Goal: Check status: Check status

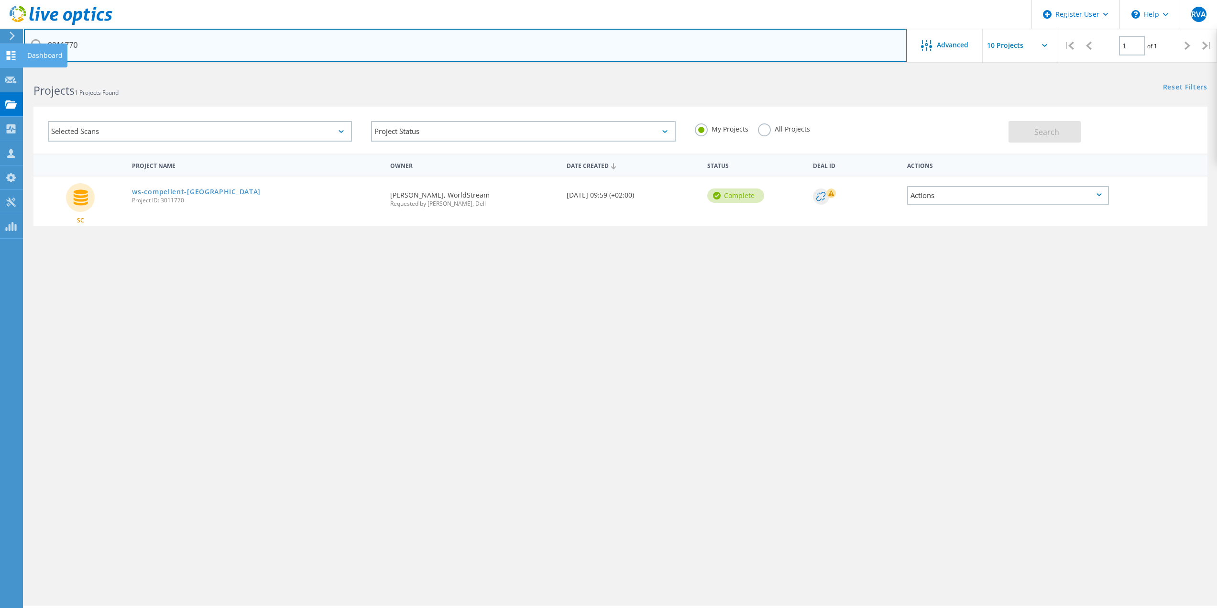
drag, startPoint x: 123, startPoint y: 48, endPoint x: 0, endPoint y: 51, distance: 123.4
click at [0, 69] on div "Register User \n Help Explore Helpful Articles Contact Support RVA Dell User Ro…" at bounding box center [608, 351] width 1217 height 565
drag, startPoint x: 157, startPoint y: 42, endPoint x: 0, endPoint y: 52, distance: 157.6
click at [0, 69] on div "Register User \n Help Explore Helpful Articles Contact Support RVA Dell User Ro…" at bounding box center [608, 351] width 1217 height 565
click at [132, 38] on input "3011770" at bounding box center [465, 45] width 882 height 33
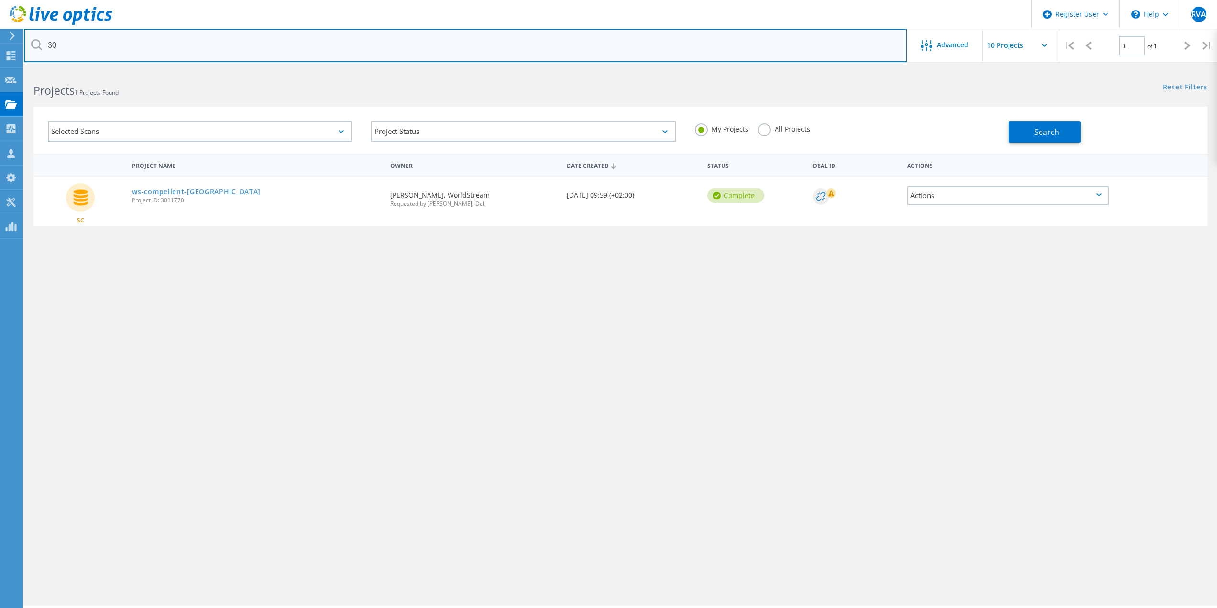
type input "3"
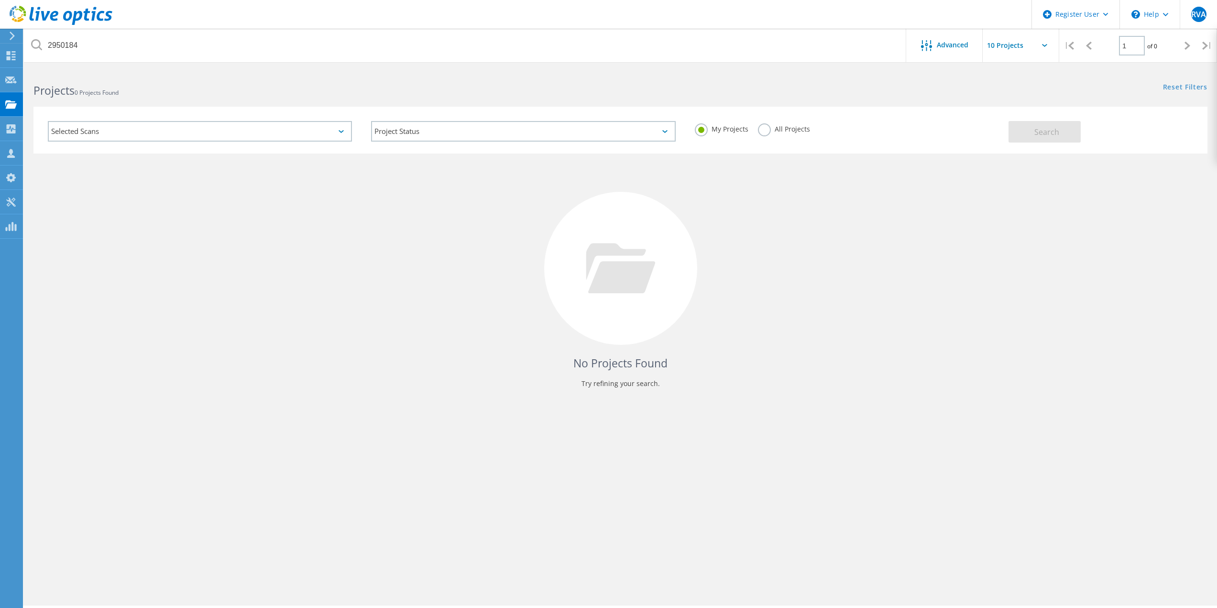
click at [767, 131] on label "All Projects" at bounding box center [784, 127] width 52 height 9
click at [0, 0] on input "All Projects" at bounding box center [0, 0] width 0 height 0
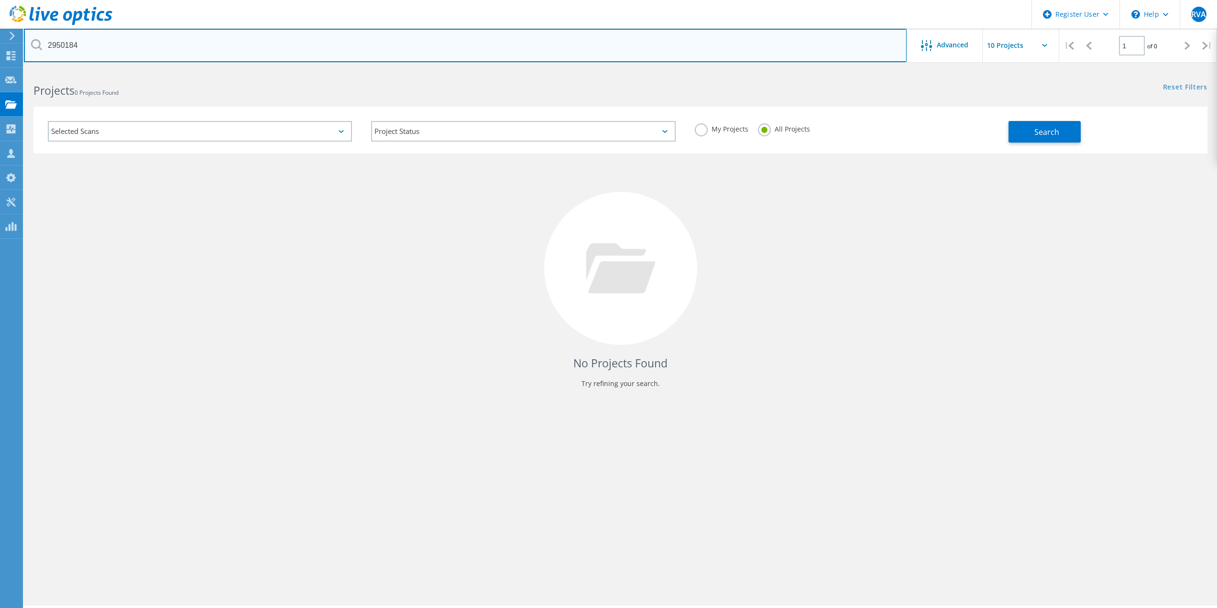
click at [205, 49] on input "2950184" at bounding box center [465, 45] width 882 height 33
click at [189, 50] on input "2950184" at bounding box center [465, 45] width 882 height 33
drag, startPoint x: 207, startPoint y: 34, endPoint x: 3, endPoint y: 52, distance: 204.4
click at [4, 69] on div "Register User \n Help Explore Helpful Articles Contact Support RVA Dell User Ro…" at bounding box center [608, 351] width 1217 height 565
drag, startPoint x: 80, startPoint y: 48, endPoint x: 36, endPoint y: 50, distance: 44.0
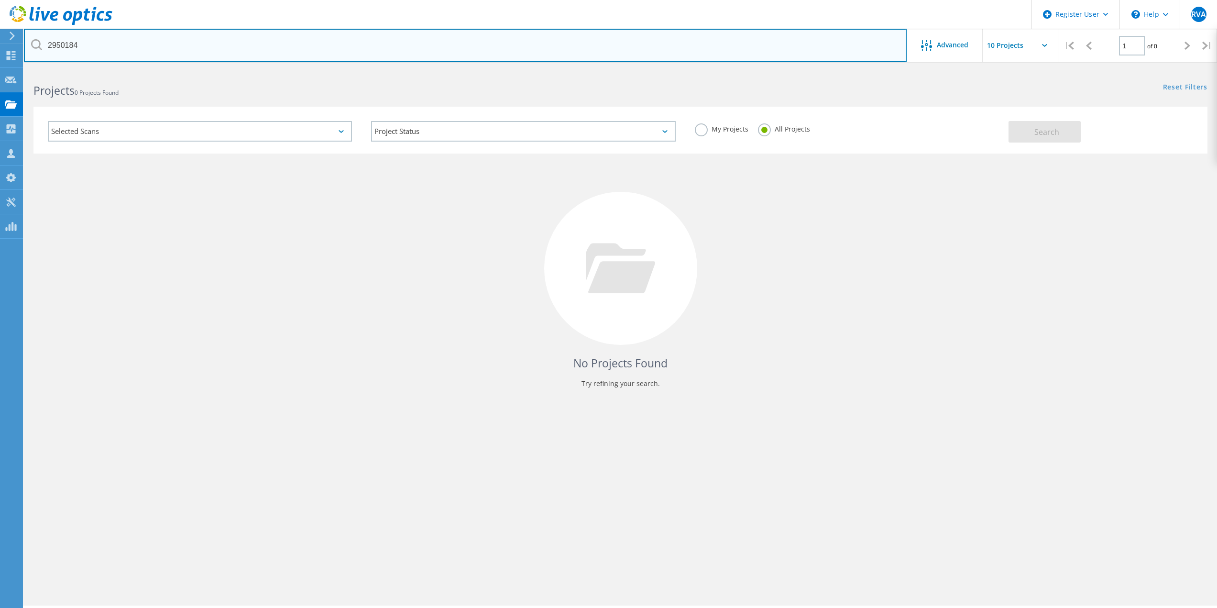
click at [37, 50] on input "2950184" at bounding box center [465, 45] width 882 height 33
type input "systeembeheer@derooysewissel.nl"
click at [261, 48] on input "systeembeheer@derooysewissel.nl" at bounding box center [465, 45] width 882 height 33
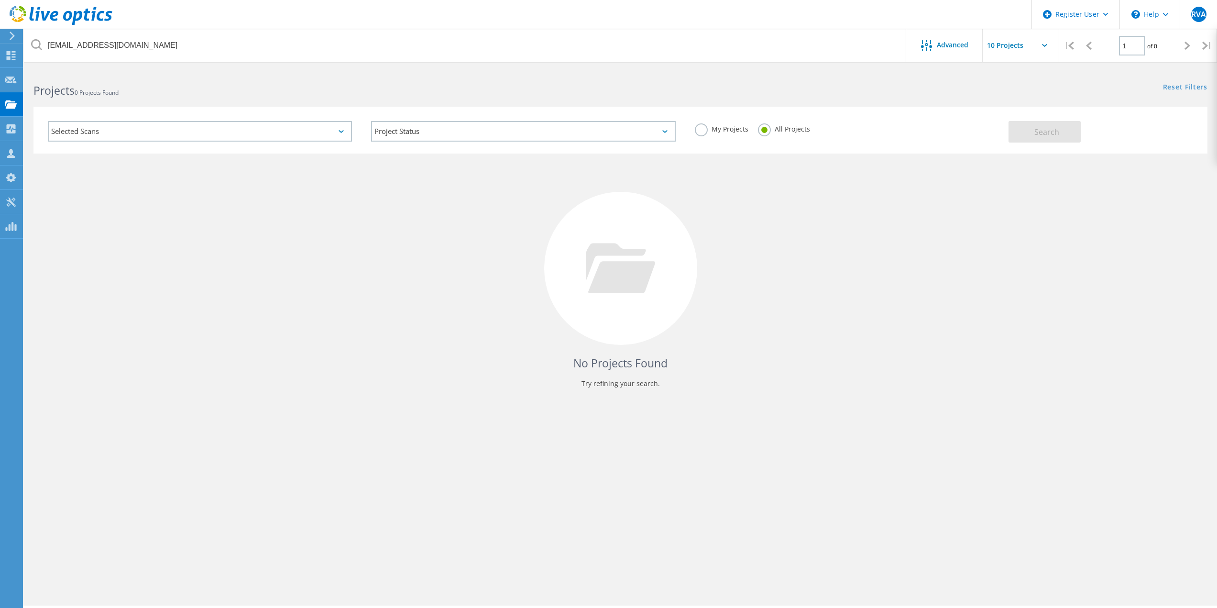
drag, startPoint x: 957, startPoint y: 264, endPoint x: 1104, endPoint y: 182, distance: 168.0
click at [958, 264] on div "No Projects Found Try refining your search." at bounding box center [620, 276] width 1174 height 247
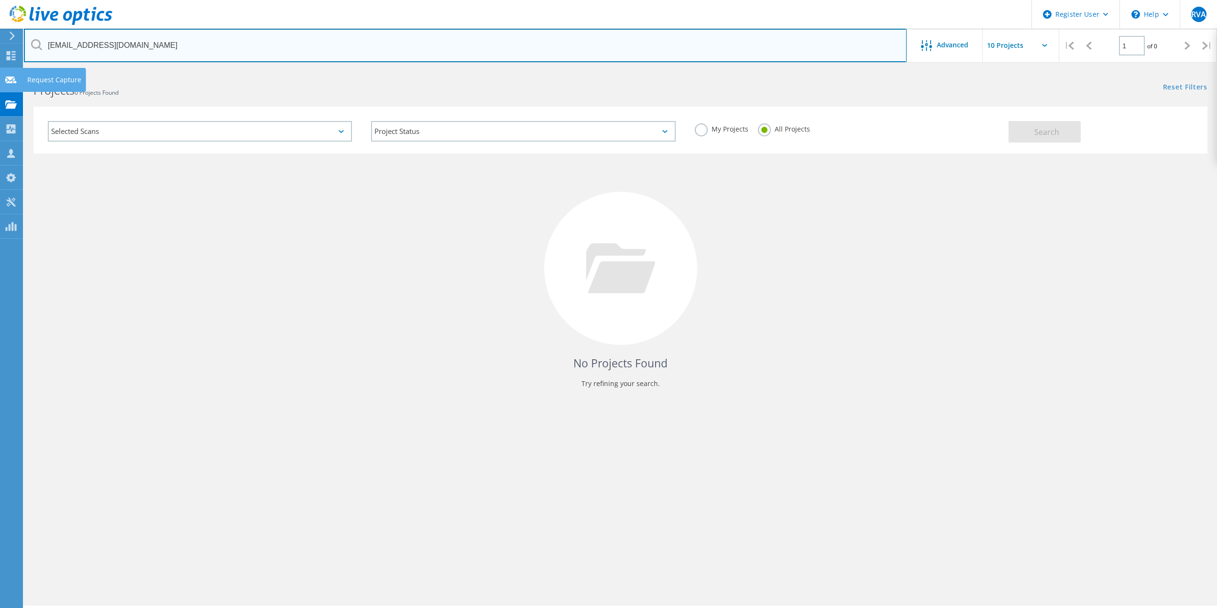
drag, startPoint x: 112, startPoint y: 51, endPoint x: 0, endPoint y: 70, distance: 114.0
click at [0, 70] on div "Register User \n Help Explore Helpful Articles Contact Support RVA Dell User Ro…" at bounding box center [608, 351] width 1217 height 565
click at [283, 35] on input "systeembeheer@derooysewissel.nl" at bounding box center [465, 45] width 882 height 33
drag, startPoint x: 227, startPoint y: 44, endPoint x: 2, endPoint y: 48, distance: 225.2
click at [3, 69] on div "Register User \n Help Explore Helpful Articles Contact Support RVA Dell User Ro…" at bounding box center [608, 351] width 1217 height 565
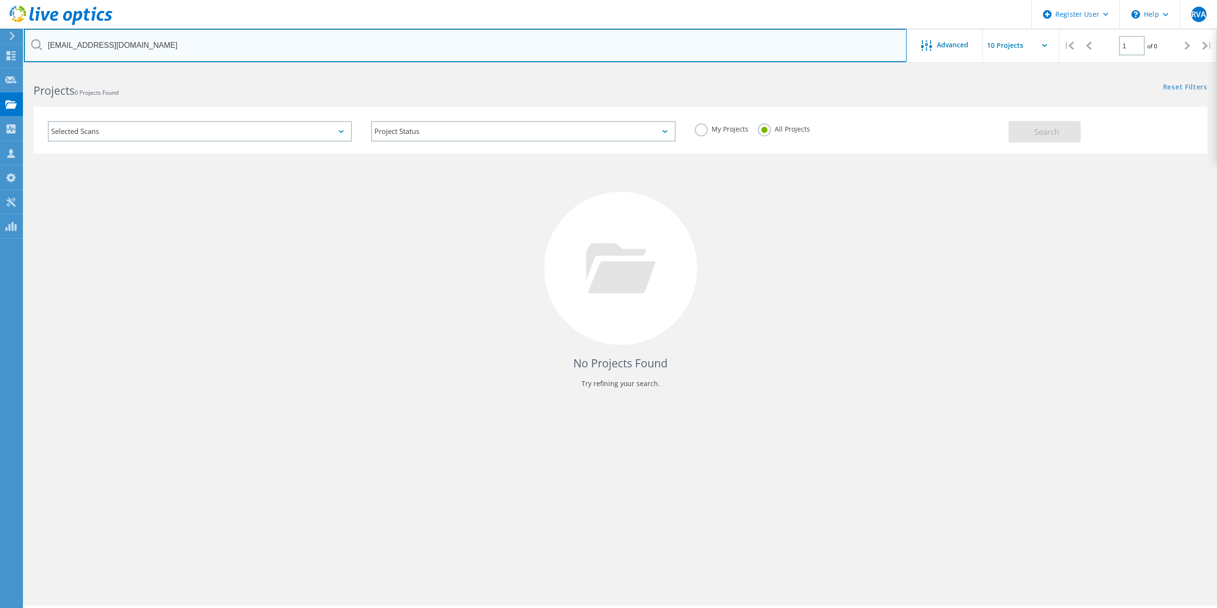
click at [161, 40] on input "systeembeheer@derooysewissel.nl" at bounding box center [465, 45] width 882 height 33
drag, startPoint x: 170, startPoint y: 43, endPoint x: 44, endPoint y: 37, distance: 126.3
click at [45, 37] on input "systeembeheer@derooysewissel.nl" at bounding box center [465, 45] width 882 height 33
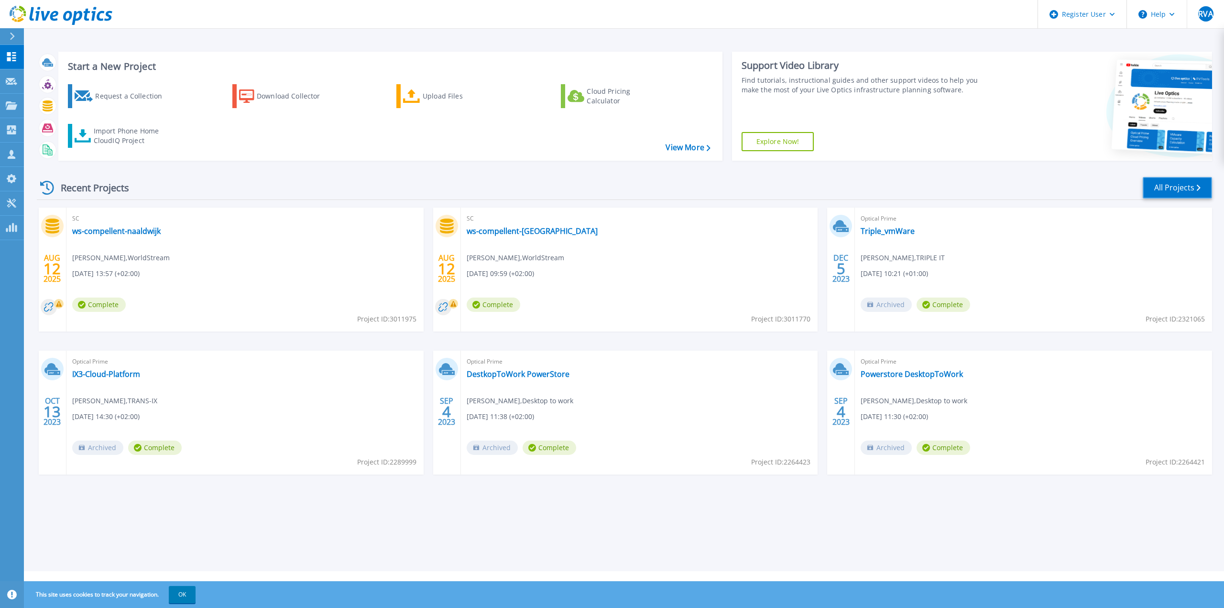
click at [1185, 191] on link "All Projects" at bounding box center [1176, 188] width 69 height 22
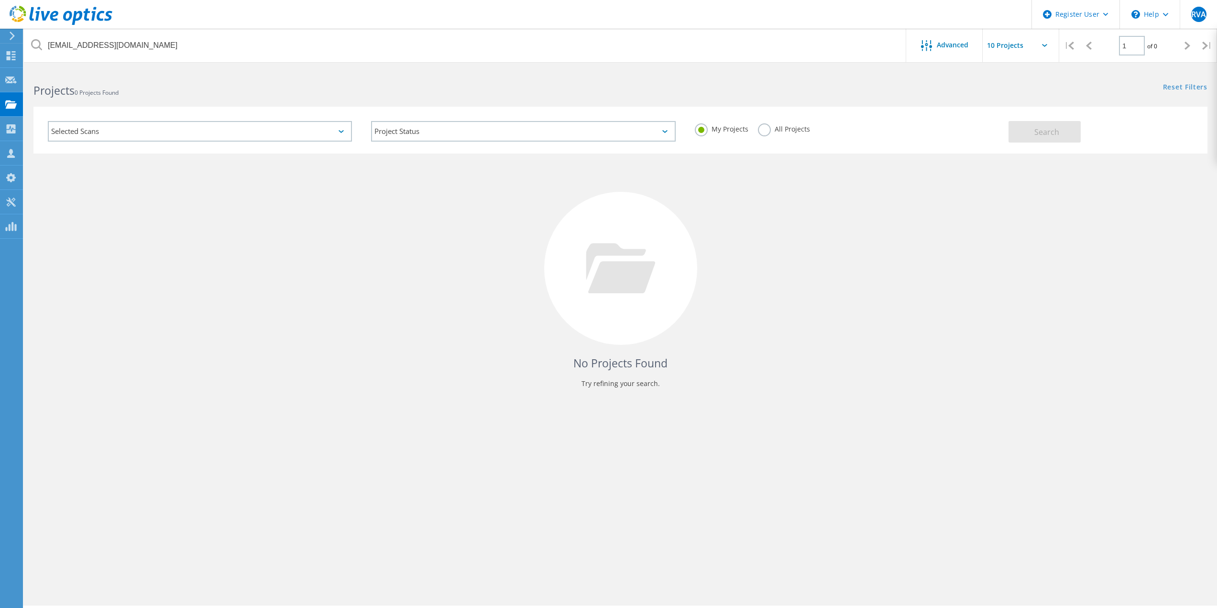
drag, startPoint x: 763, startPoint y: 130, endPoint x: 750, endPoint y: 127, distance: 14.2
click at [763, 131] on label "All Projects" at bounding box center [784, 127] width 52 height 9
click at [0, 0] on input "All Projects" at bounding box center [0, 0] width 0 height 0
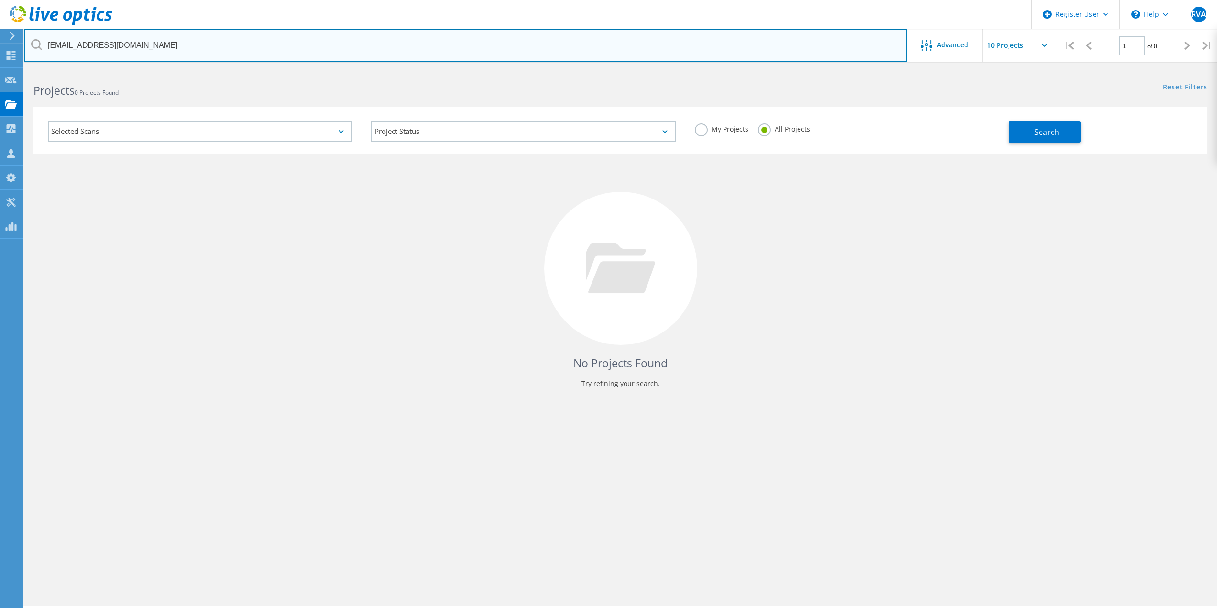
click at [143, 52] on input "systeembeheer@derooysewissel.nl" at bounding box center [465, 45] width 882 height 33
drag, startPoint x: 132, startPoint y: 49, endPoint x: 47, endPoint y: 46, distance: 84.7
click at [47, 46] on input "systeembeheer@derooysewissel.nl" at bounding box center [465, 45] width 882 height 33
click at [173, 49] on input "text" at bounding box center [465, 45] width 882 height 33
type input "3011770"
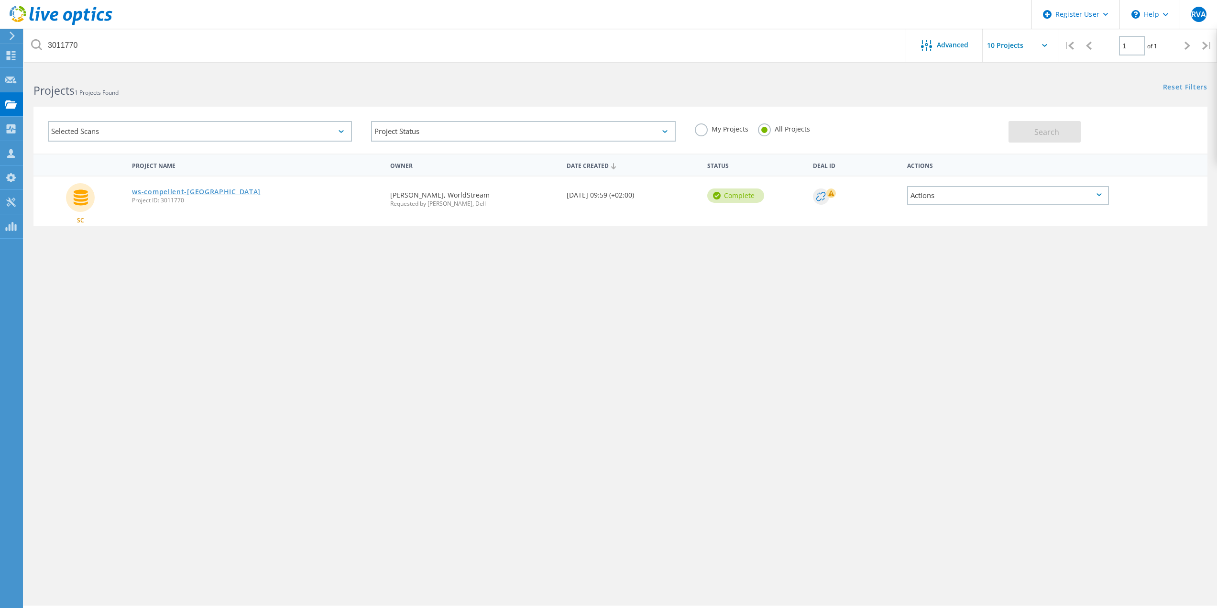
click at [166, 193] on link "ws-compellent-[GEOGRAPHIC_DATA]" at bounding box center [196, 191] width 129 height 7
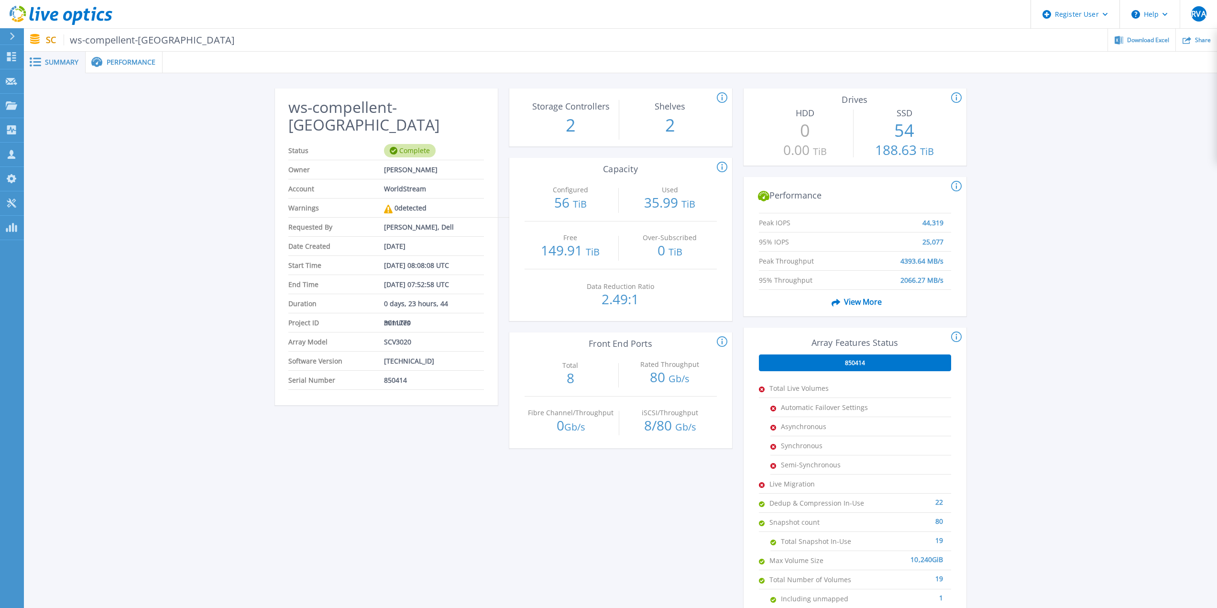
click at [407, 483] on div "ws-compellent-[GEOGRAPHIC_DATA] Status Complete Owner [PERSON_NAME] Account Wor…" at bounding box center [386, 361] width 223 height 546
click at [480, 524] on div "ws-compellent-[GEOGRAPHIC_DATA] Status Complete Owner [PERSON_NAME] Account Wor…" at bounding box center [386, 361] width 223 height 546
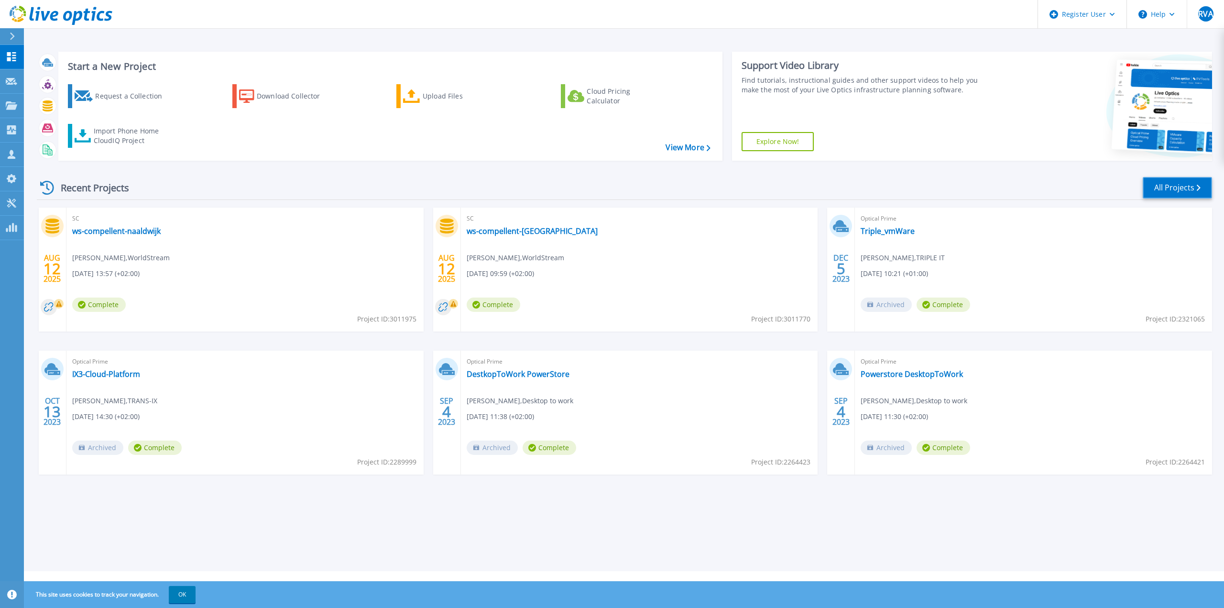
click at [1182, 192] on link "All Projects" at bounding box center [1176, 188] width 69 height 22
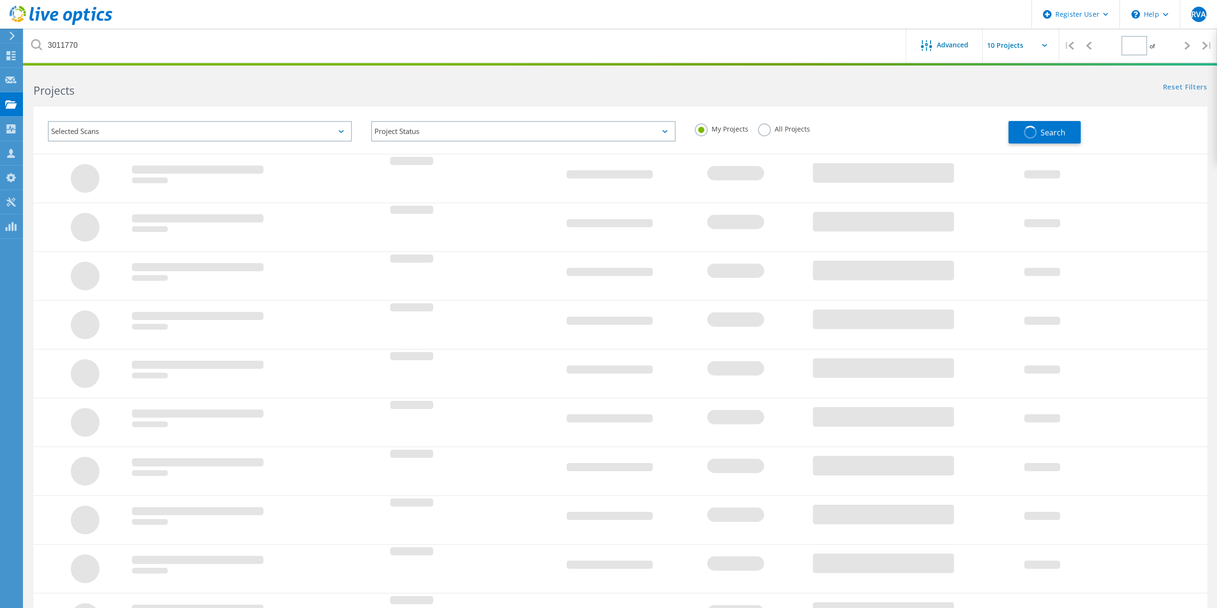
type input "1"
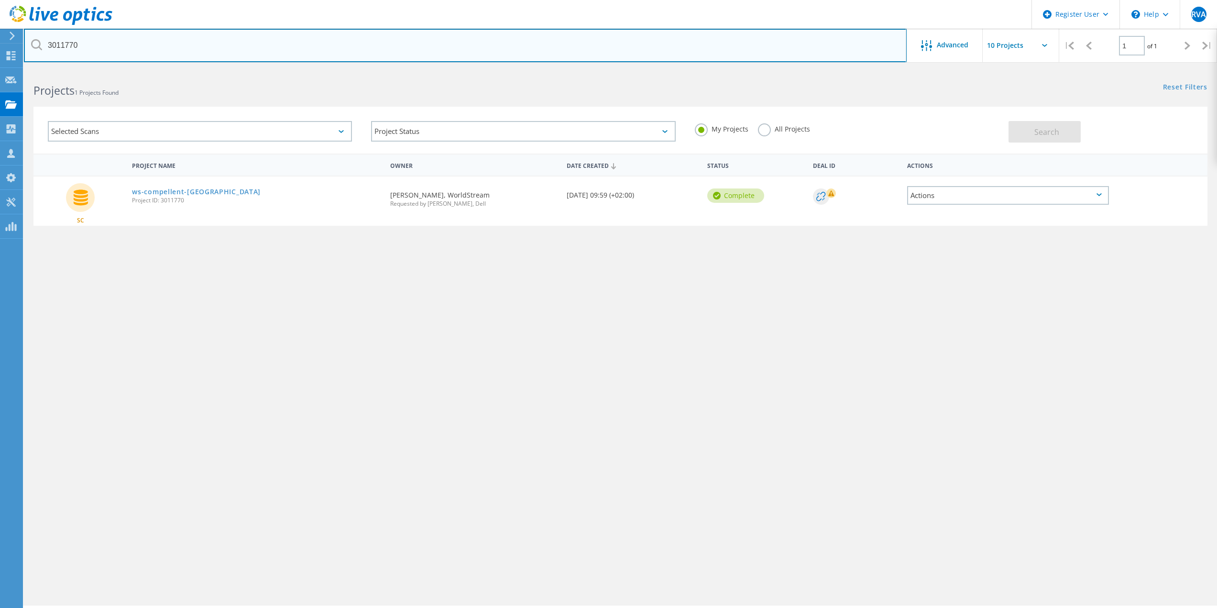
drag, startPoint x: 97, startPoint y: 43, endPoint x: 0, endPoint y: 42, distance: 96.6
click at [0, 69] on div "Register User \n Help Explore Helpful Articles Contact Support RVA Dell User Ro…" at bounding box center [608, 351] width 1217 height 565
click at [181, 29] on input "3011770" at bounding box center [465, 45] width 882 height 33
drag, startPoint x: 107, startPoint y: 42, endPoint x: 47, endPoint y: 43, distance: 60.2
click at [47, 43] on input "3011770" at bounding box center [465, 45] width 882 height 33
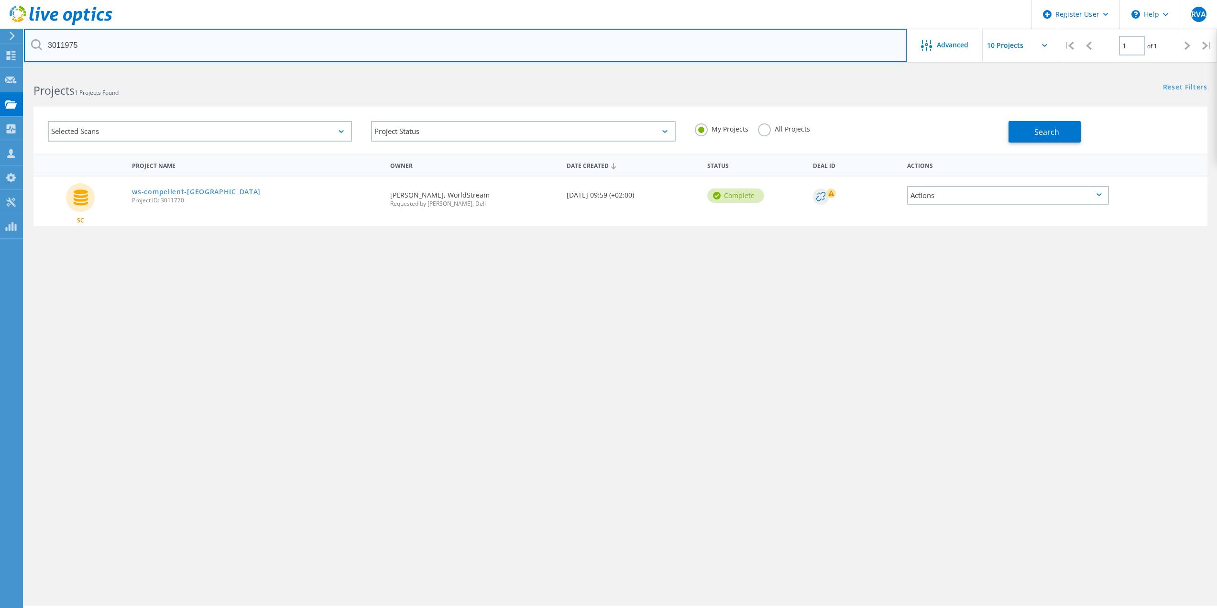
type input "3011975"
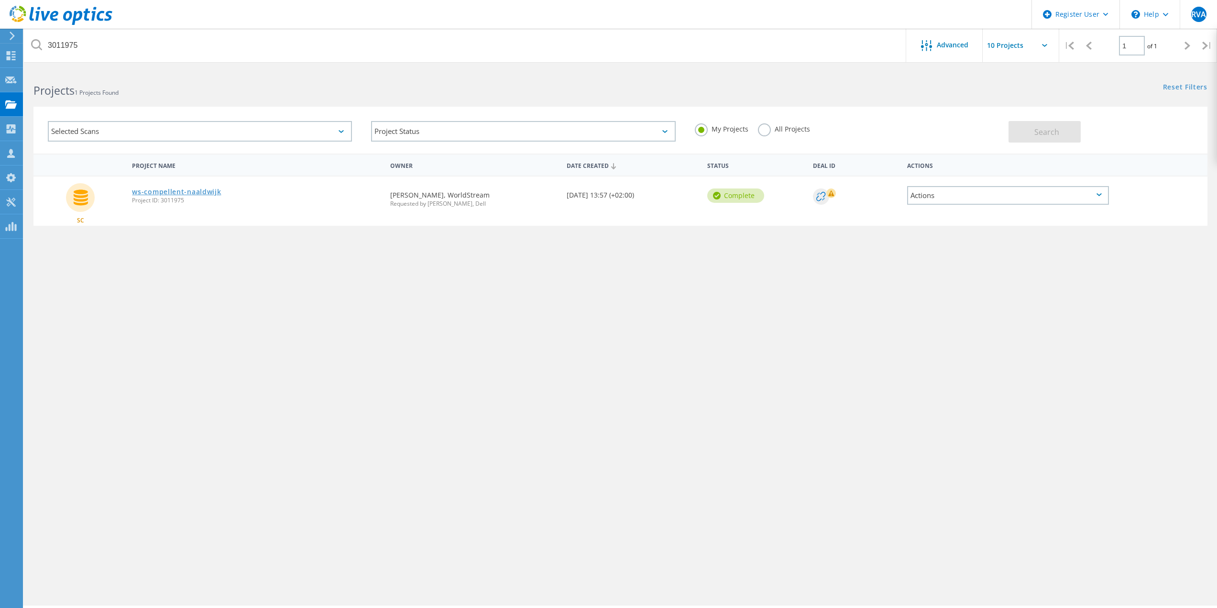
click at [176, 195] on link "ws-compellent-naaldwijk" at bounding box center [176, 191] width 89 height 7
